Goal: Task Accomplishment & Management: Use online tool/utility

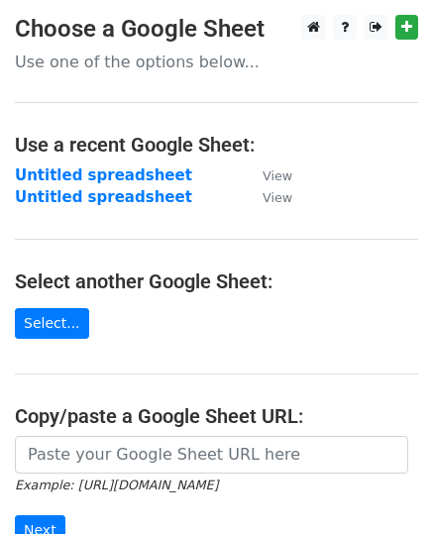
scroll to position [271, 0]
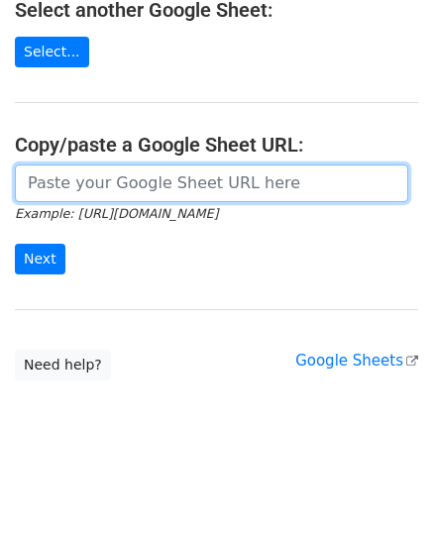
click at [152, 197] on input "url" at bounding box center [211, 183] width 393 height 38
paste input "vira.saputri"
click at [152, 191] on input "vira.saputri" at bounding box center [211, 183] width 393 height 38
click at [153, 187] on input "vira.saputri" at bounding box center [211, 183] width 393 height 38
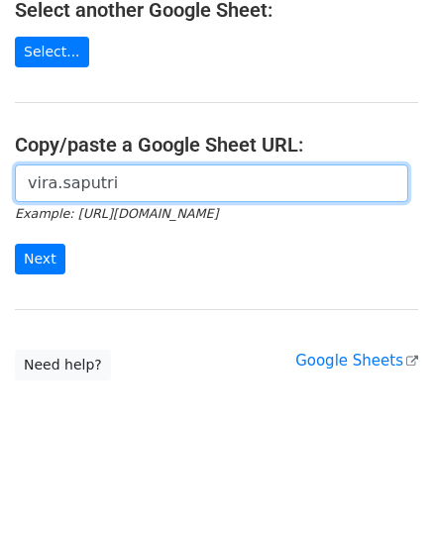
click at [151, 187] on input "vira.saputri" at bounding box center [211, 183] width 393 height 38
paste input "[URL][DOMAIN_NAME]"
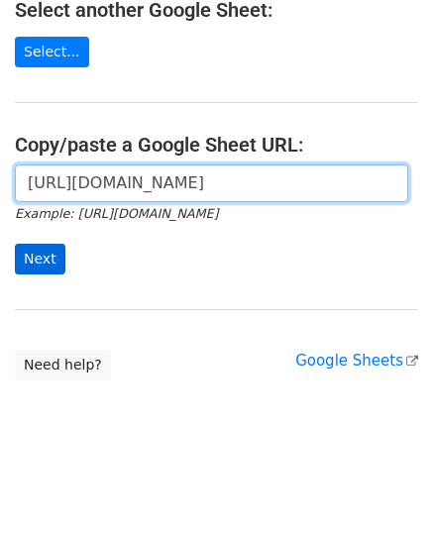
type input "[URL][DOMAIN_NAME]"
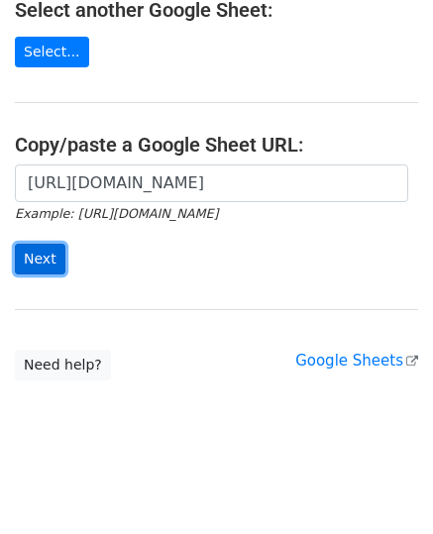
click at [34, 260] on input "Next" at bounding box center [40, 259] width 51 height 31
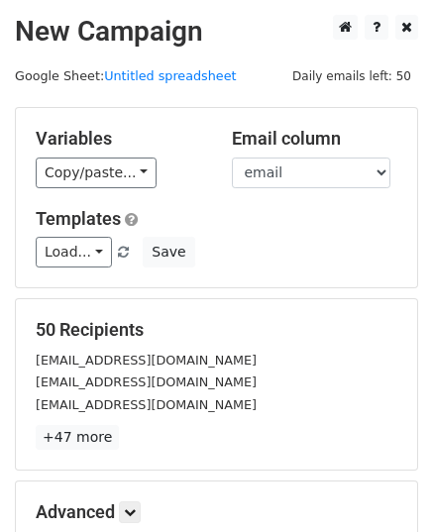
scroll to position [234, 0]
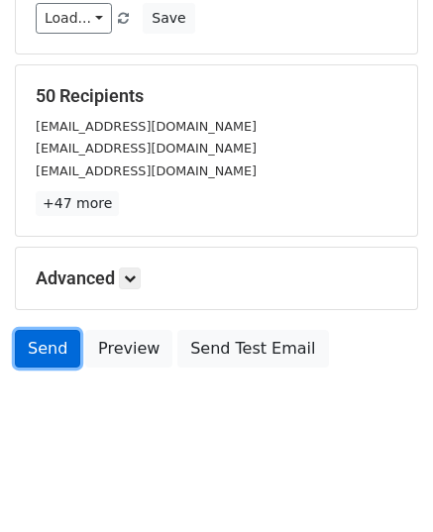
click at [51, 356] on link "Send" at bounding box center [47, 349] width 65 height 38
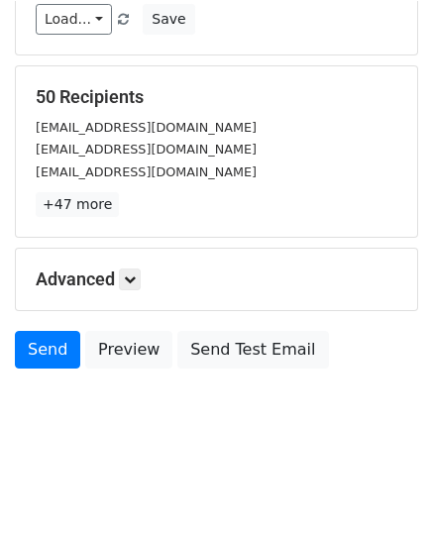
scroll to position [232, 0]
